Goal: Find specific page/section

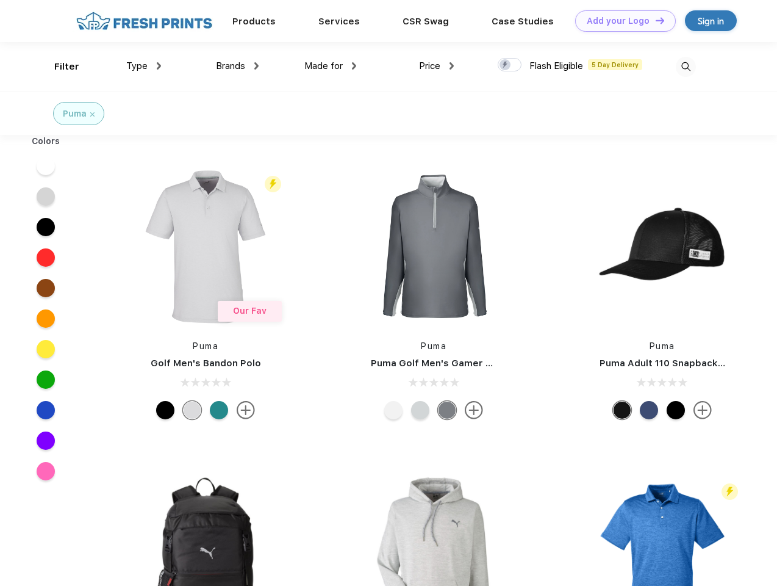
click at [621, 21] on link "Add your Logo Design Tool" at bounding box center [625, 20] width 101 height 21
click at [0, 0] on div "Design Tool" at bounding box center [0, 0] width 0 height 0
click at [655, 20] on link "Add your Logo Design Tool" at bounding box center [625, 20] width 101 height 21
click at [59, 66] on div "Filter" at bounding box center [66, 67] width 25 height 14
click at [144, 66] on span "Type" at bounding box center [136, 65] width 21 height 11
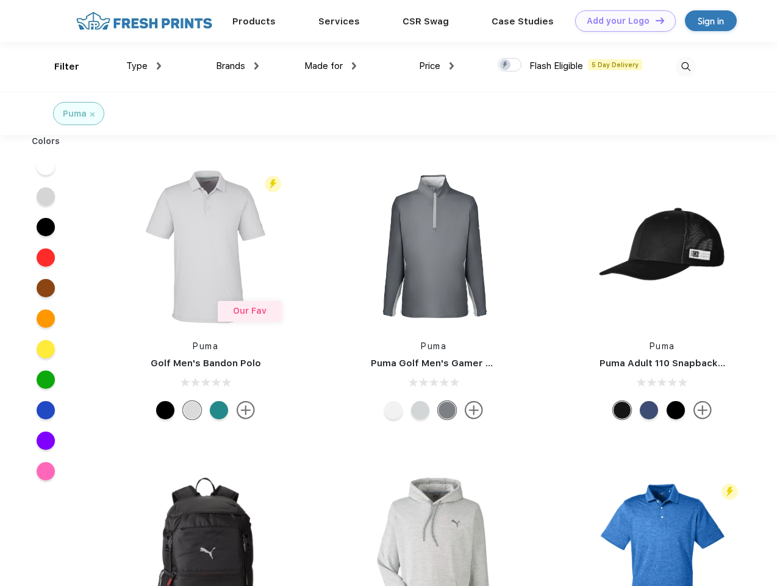
click at [237, 66] on span "Brands" at bounding box center [230, 65] width 29 height 11
click at [331, 66] on span "Made for" at bounding box center [323, 65] width 38 height 11
click at [437, 66] on span "Price" at bounding box center [429, 65] width 21 height 11
click at [510, 65] on div at bounding box center [510, 64] width 24 height 13
click at [506, 65] on input "checkbox" at bounding box center [502, 61] width 8 height 8
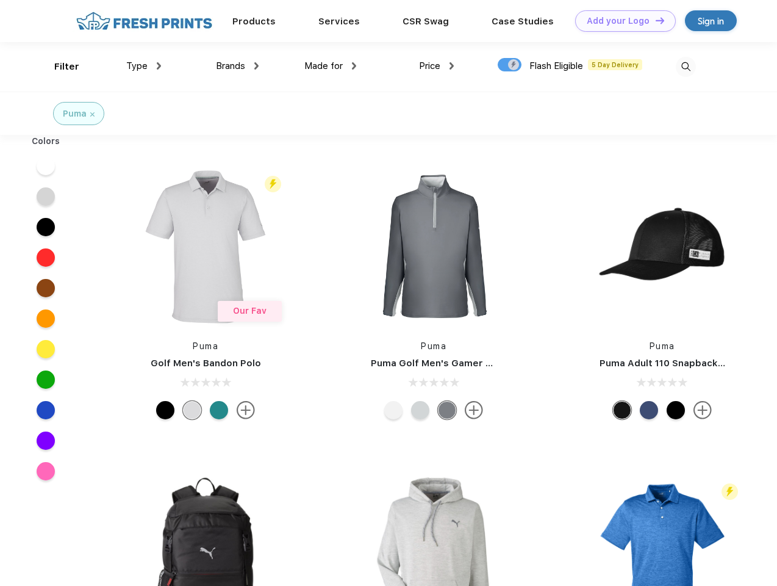
click at [686, 66] on img at bounding box center [686, 67] width 20 height 20
